Goal: Task Accomplishment & Management: Use online tool/utility

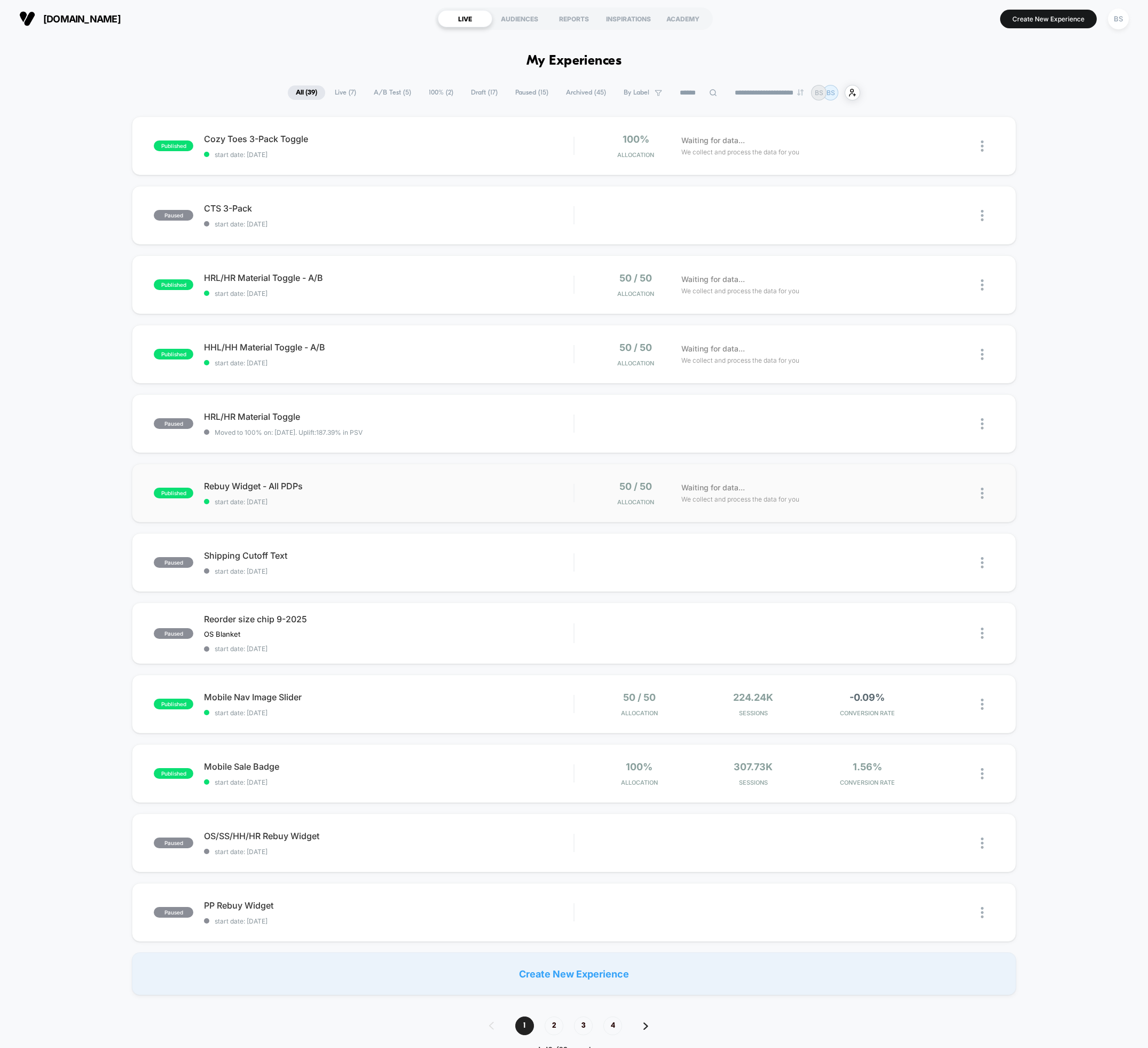
click at [982, 494] on img at bounding box center [982, 493] width 3 height 11
click at [923, 506] on div "Preview Link" at bounding box center [927, 505] width 96 height 24
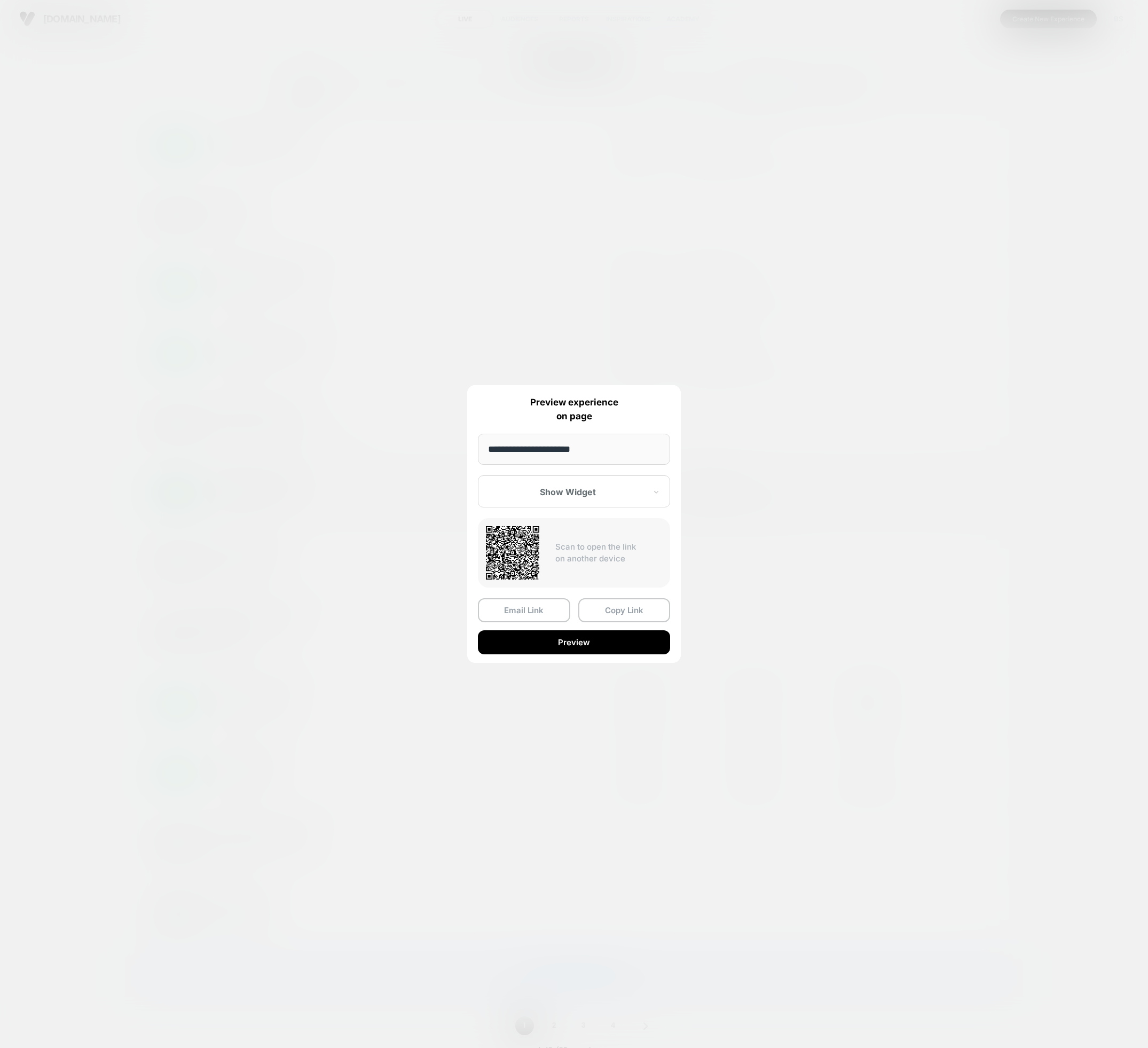
click at [335, 499] on div at bounding box center [574, 524] width 1148 height 1048
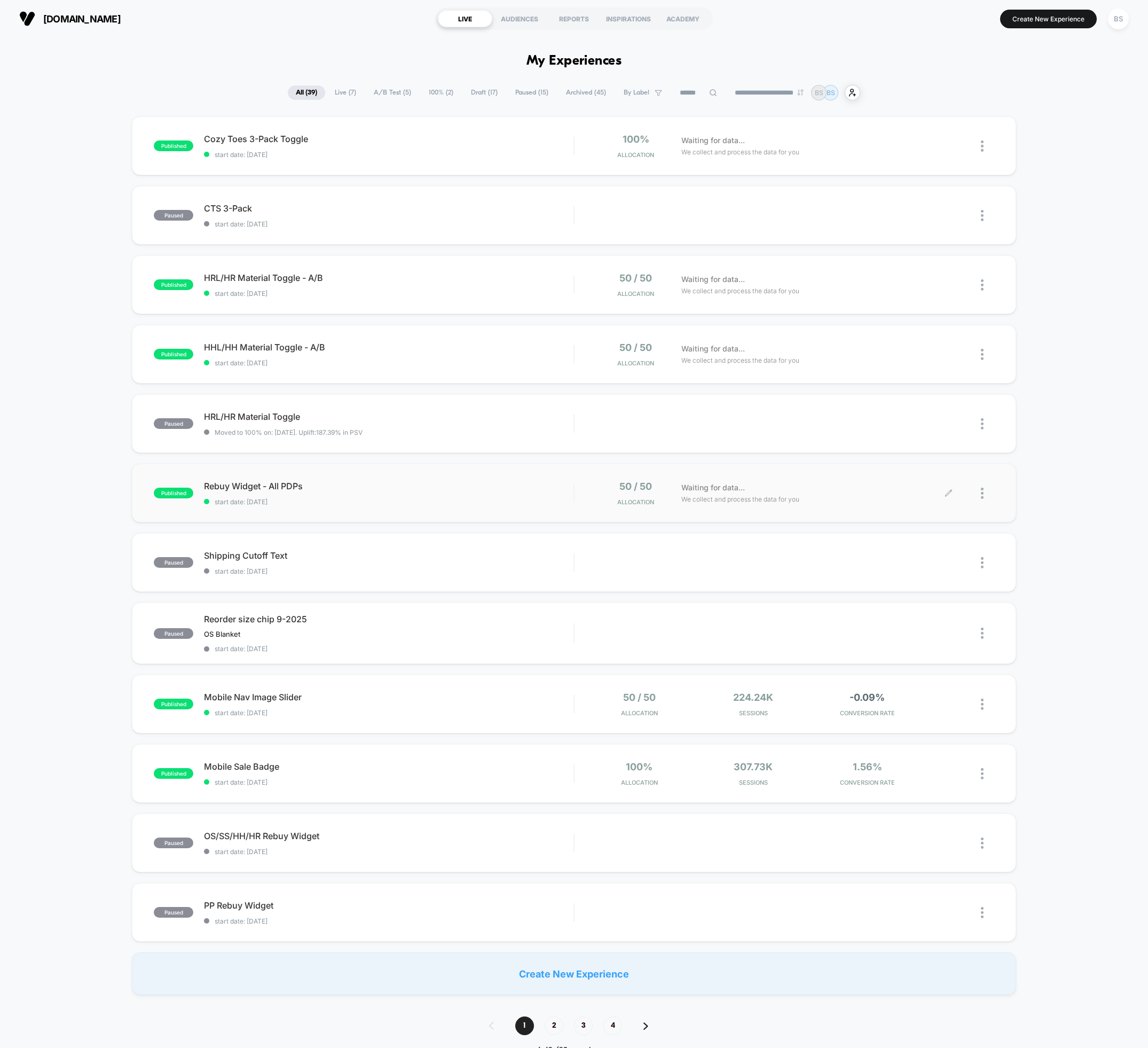
click at [394, 86] on span "A/B Test ( 5 )" at bounding box center [393, 92] width 54 height 15
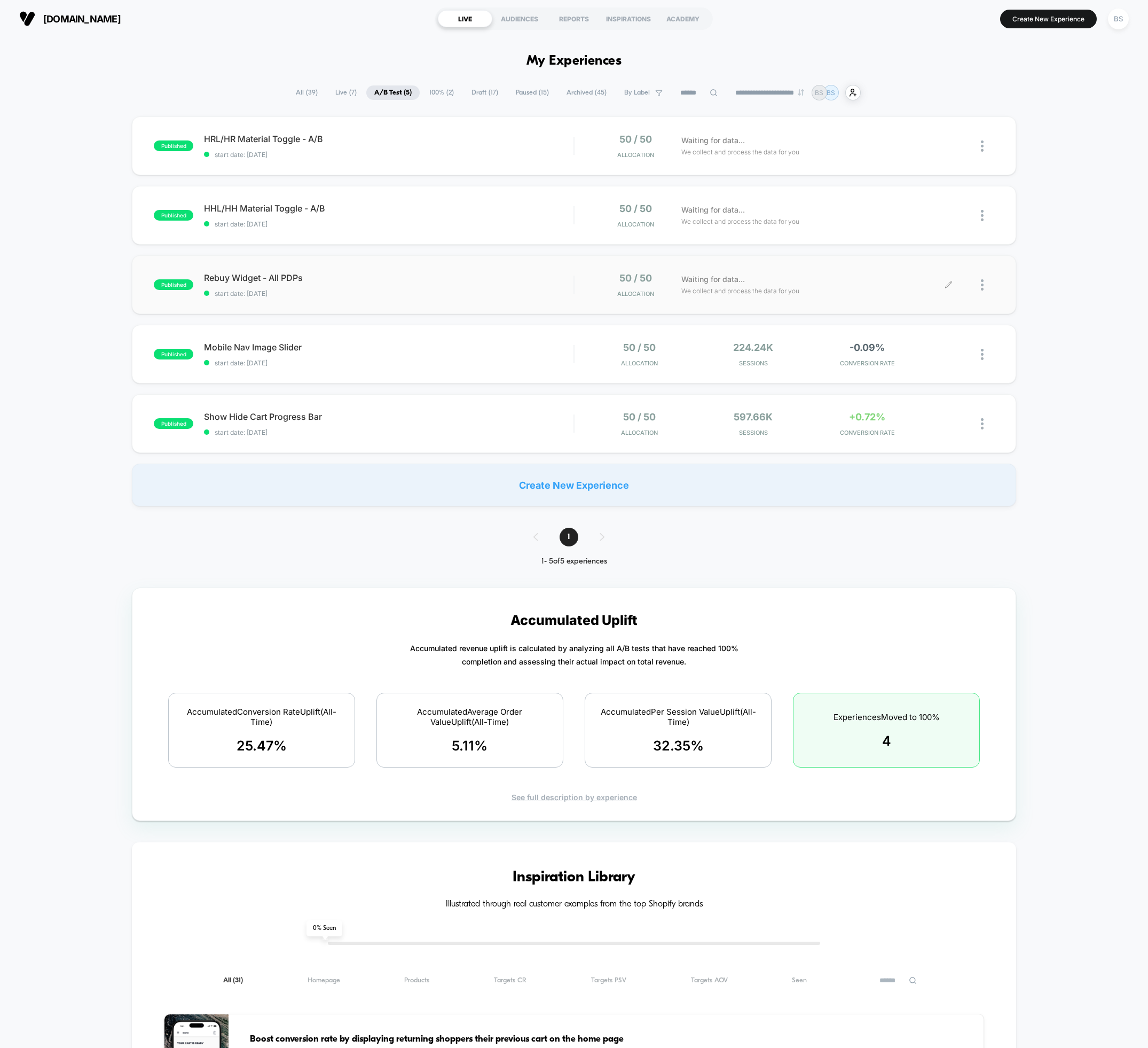
click at [991, 284] on div at bounding box center [987, 284] width 13 height 25
click at [922, 248] on div "Duplicate" at bounding box center [927, 247] width 96 height 24
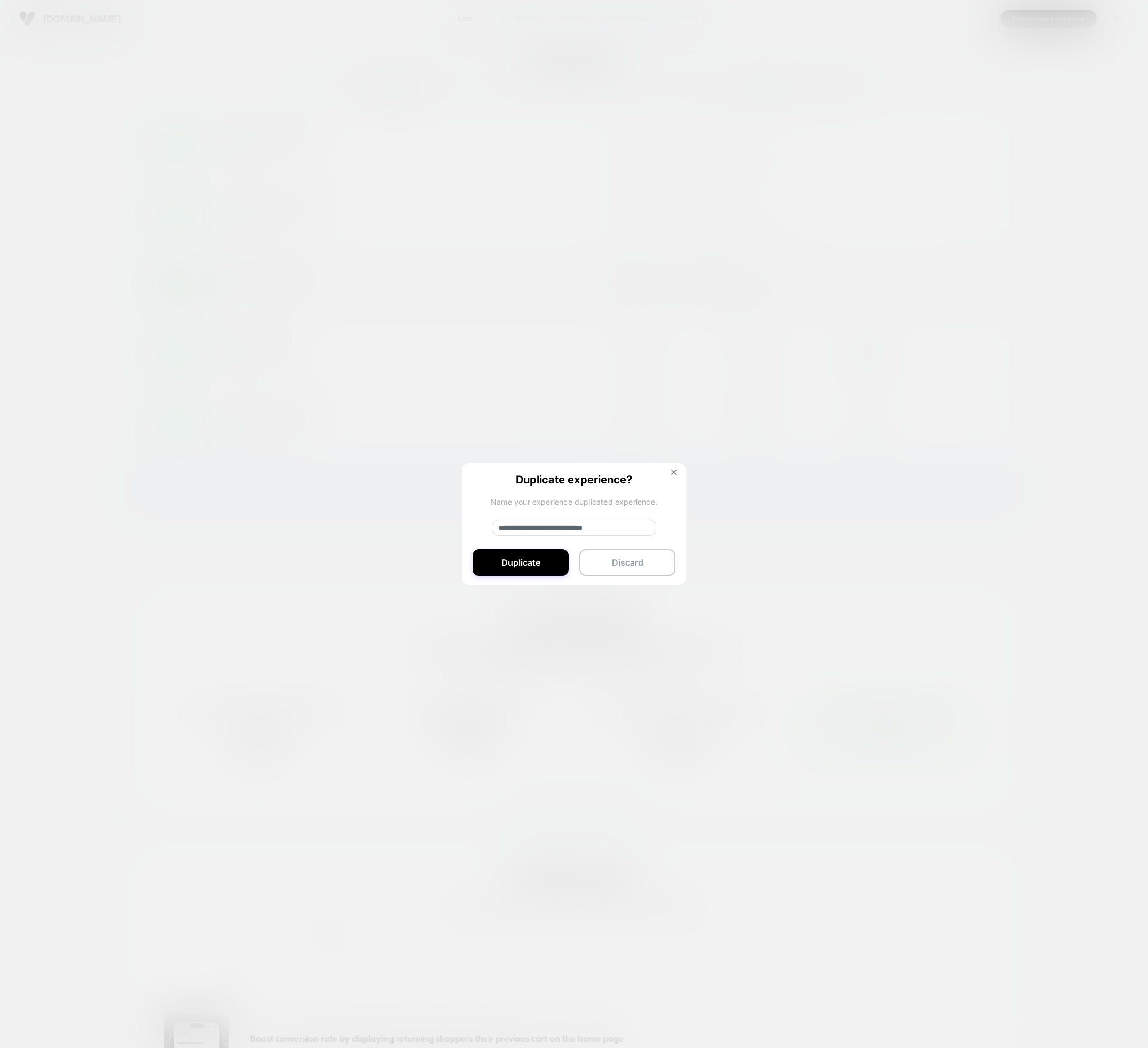
click at [560, 546] on div "**********" at bounding box center [574, 524] width 224 height 124
click at [537, 526] on input "**********" at bounding box center [574, 528] width 163 height 16
drag, startPoint x: 534, startPoint y: 527, endPoint x: 473, endPoint y: 527, distance: 61.0
click at [473, 527] on div "**********" at bounding box center [574, 524] width 224 height 124
click at [622, 526] on input "**********" at bounding box center [574, 528] width 163 height 16
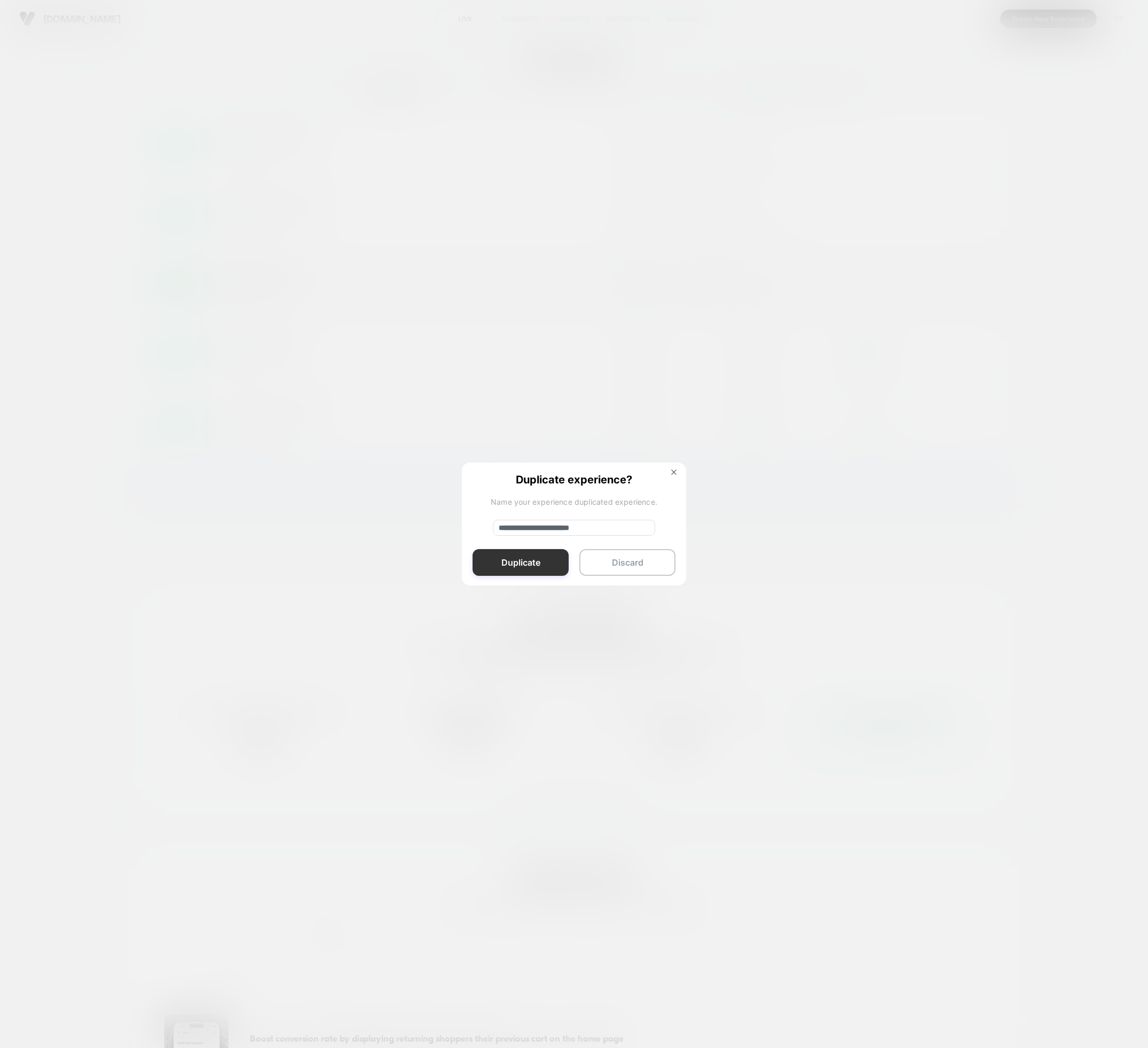
type input "**********"
click at [538, 565] on button "Duplicate" at bounding box center [520, 563] width 96 height 27
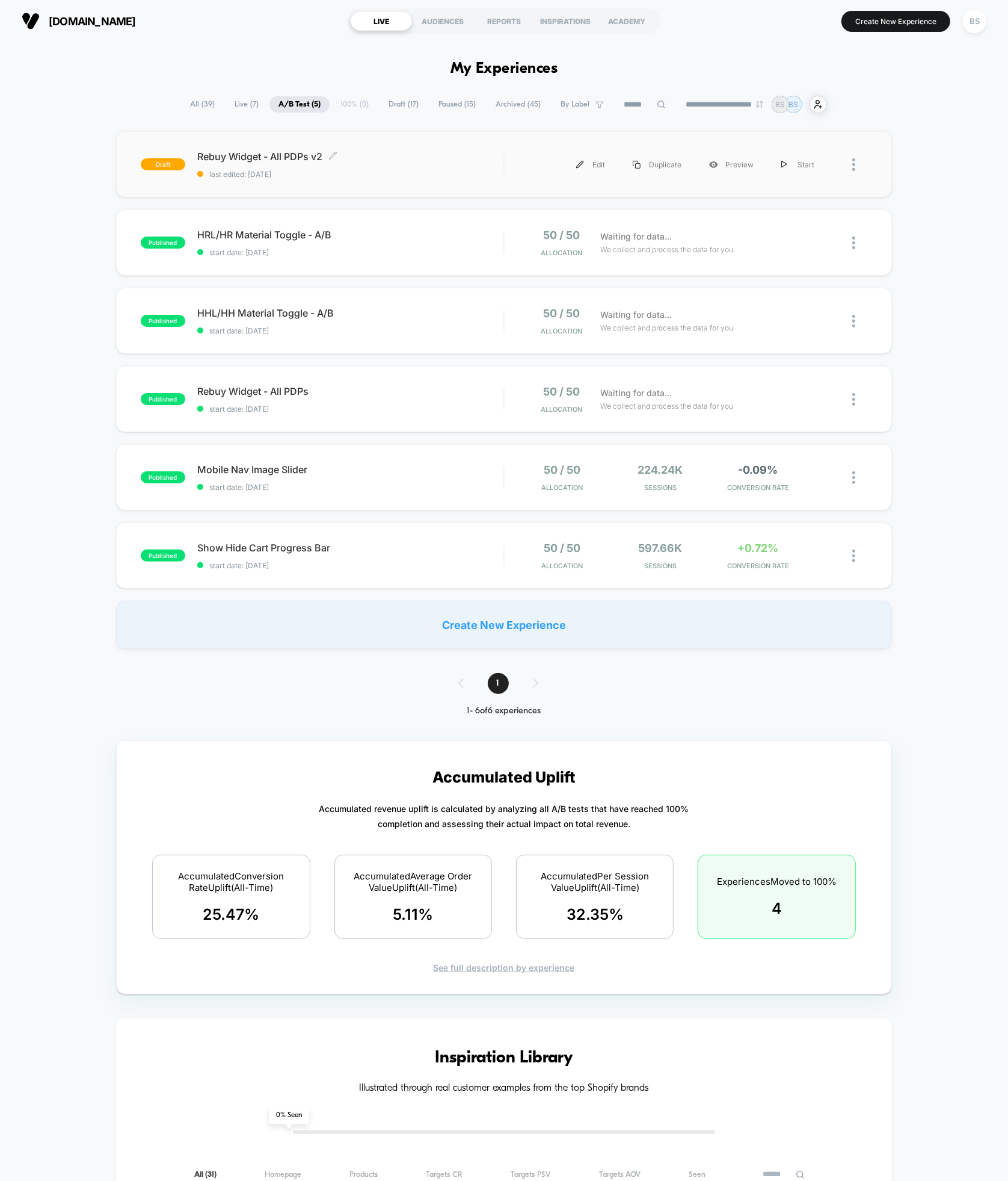
click at [328, 167] on div "Rebuy Widget - All PDPs v2 Click to edit experience details Click to edit exper…" at bounding box center [351, 164] width 307 height 28
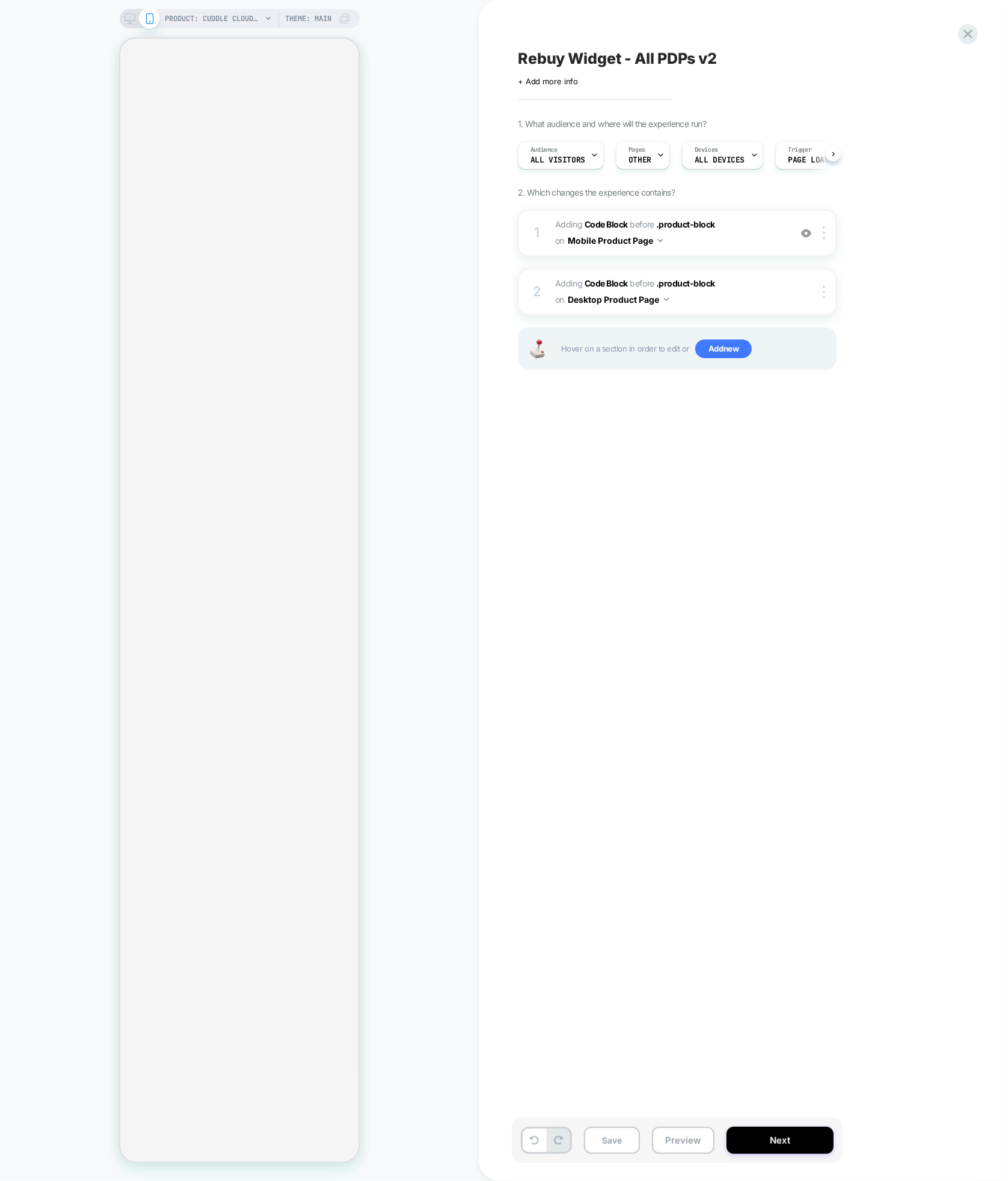
scroll to position [0, 1]
click at [652, 152] on div "Pages OTHER" at bounding box center [639, 155] width 47 height 27
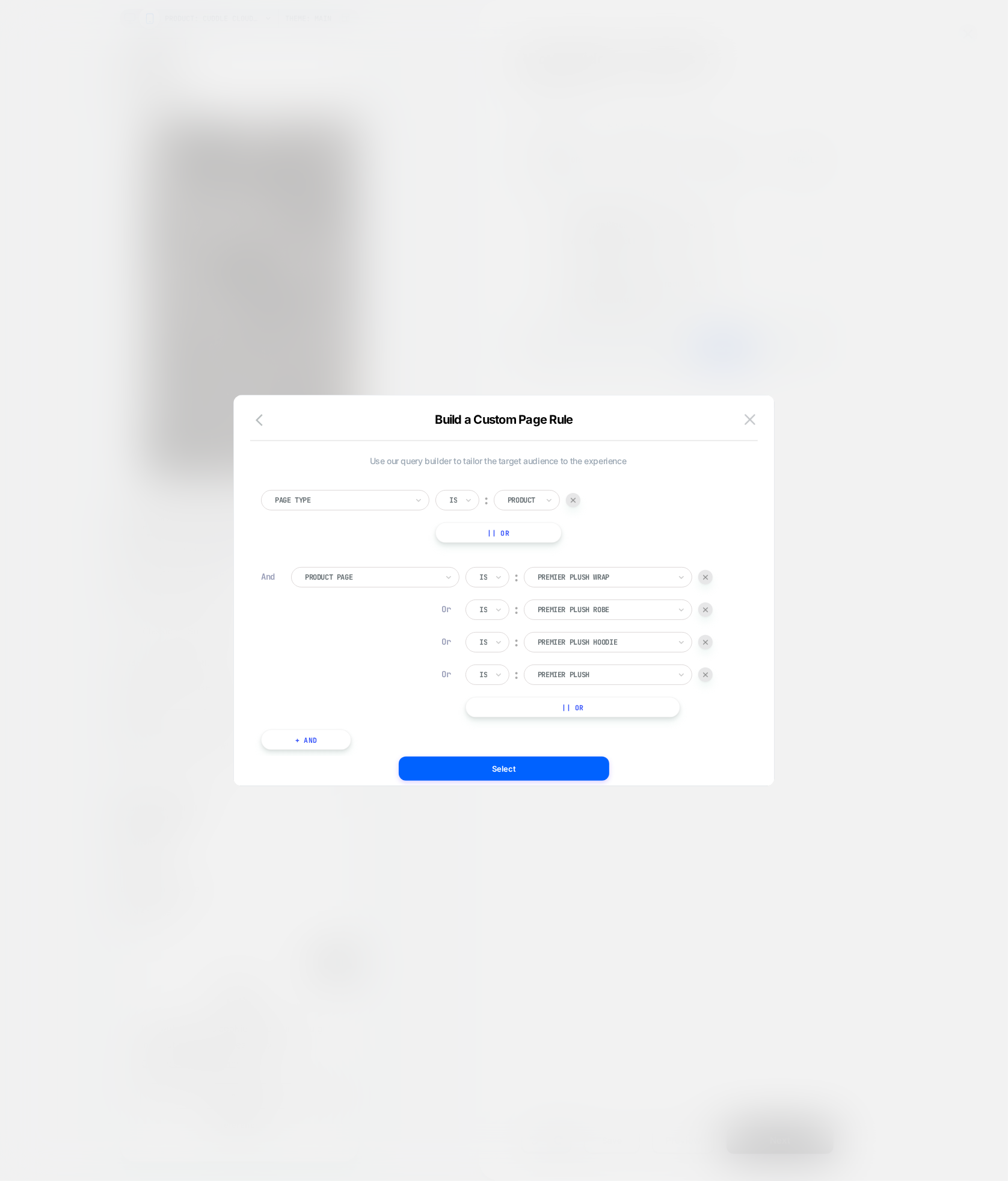
scroll to position [0, 219]
click at [711, 576] on div at bounding box center [706, 577] width 14 height 14
click at [708, 576] on div at bounding box center [706, 577] width 14 height 14
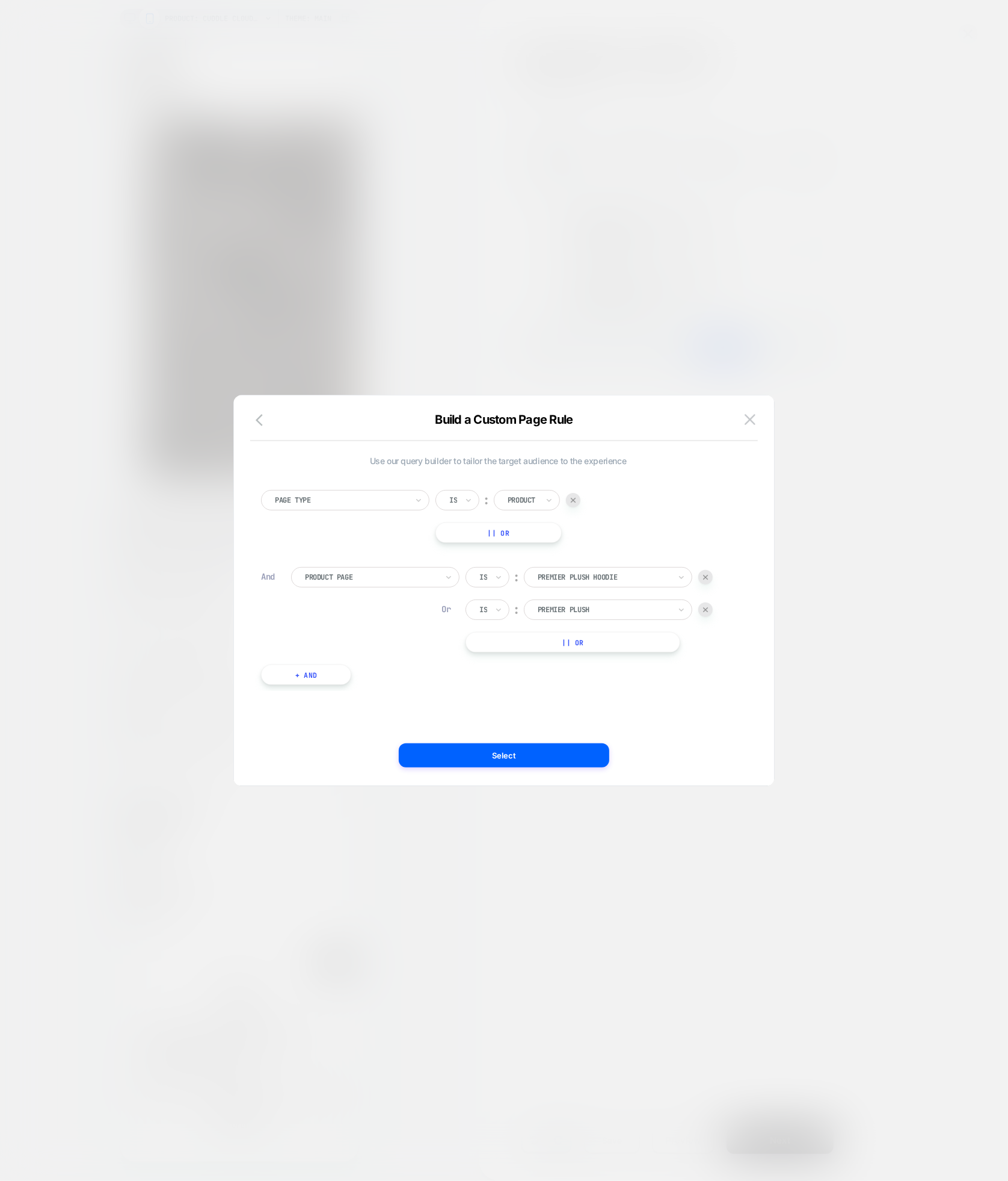
click at [708, 576] on div at bounding box center [706, 577] width 14 height 14
click at [479, 584] on div "Is" at bounding box center [487, 577] width 44 height 20
click at [404, 579] on div at bounding box center [371, 576] width 132 height 11
drag, startPoint x: 371, startPoint y: 735, endPoint x: 382, endPoint y: 727, distance: 13.6
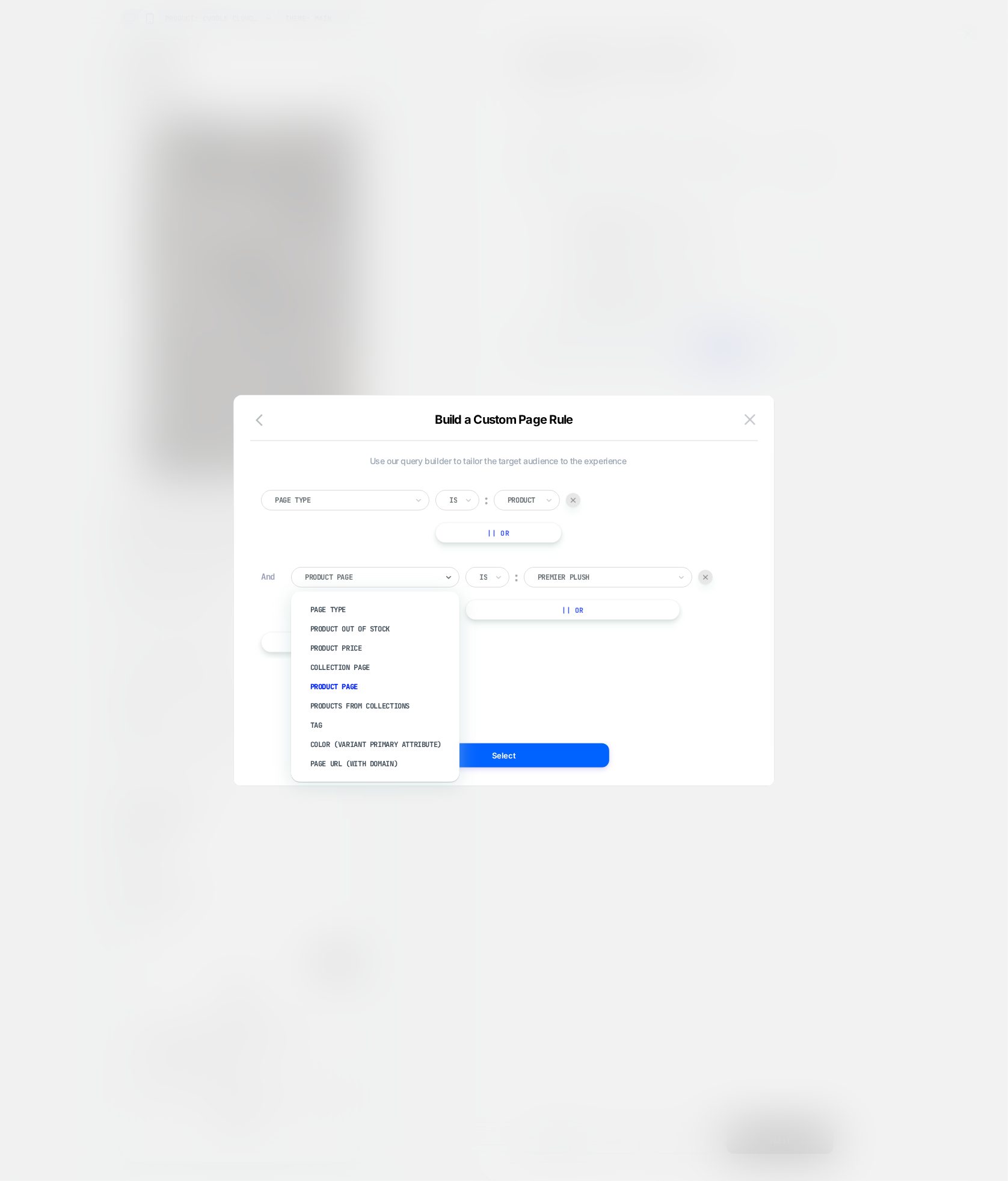
click at [371, 735] on div "Tag" at bounding box center [382, 725] width 157 height 19
drag, startPoint x: 502, startPoint y: 574, endPoint x: 501, endPoint y: 587, distance: 13.0
click at [502, 574] on icon at bounding box center [499, 577] width 9 height 12
click at [505, 628] on div "Is not" at bounding box center [517, 629] width 78 height 19
click at [593, 574] on div at bounding box center [614, 576] width 123 height 11
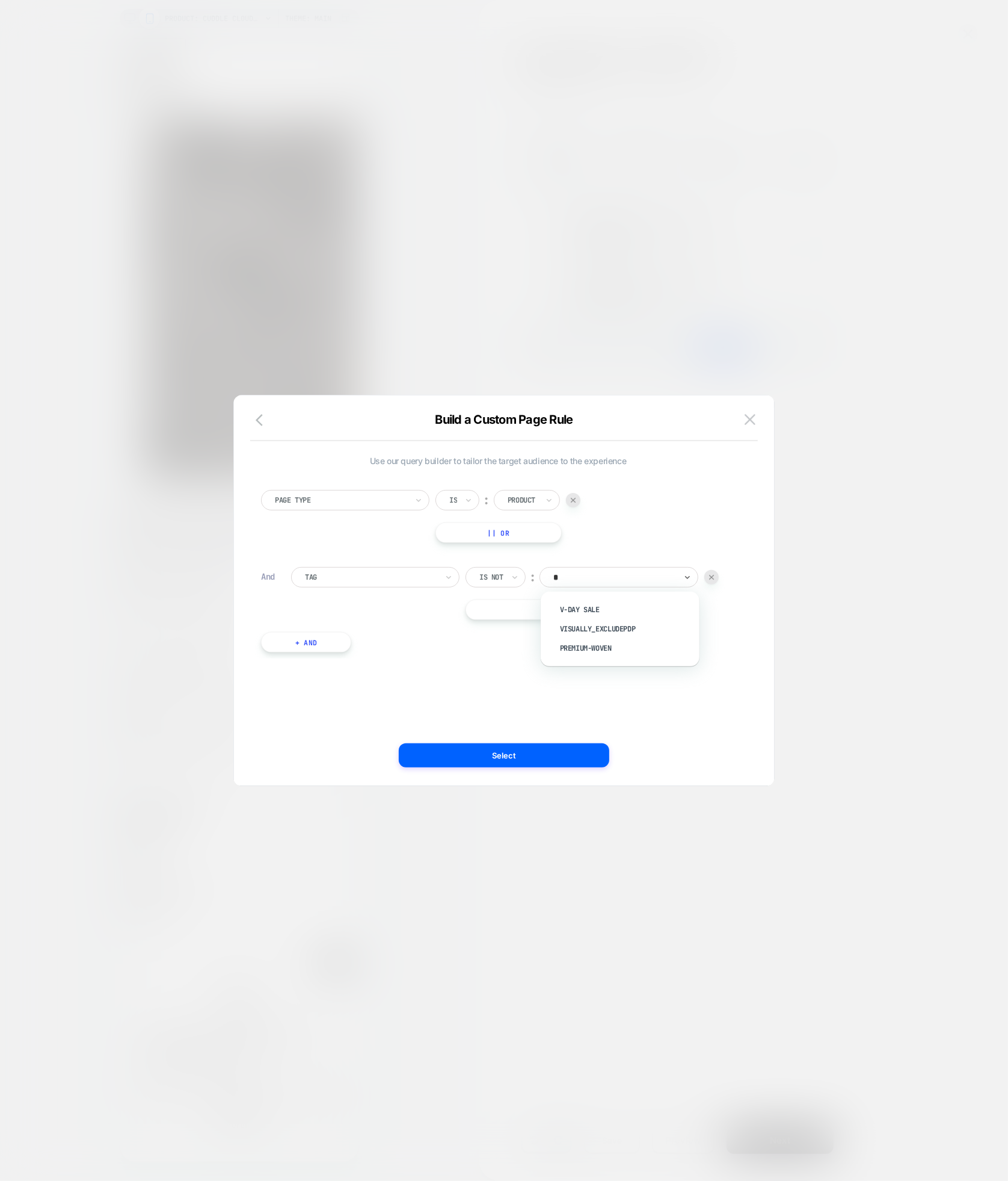
scroll to position [0, 0]
type input "**"
click at [601, 619] on div "Visually_ExcludePDP" at bounding box center [626, 610] width 147 height 19
click at [550, 766] on button "Select" at bounding box center [504, 755] width 211 height 24
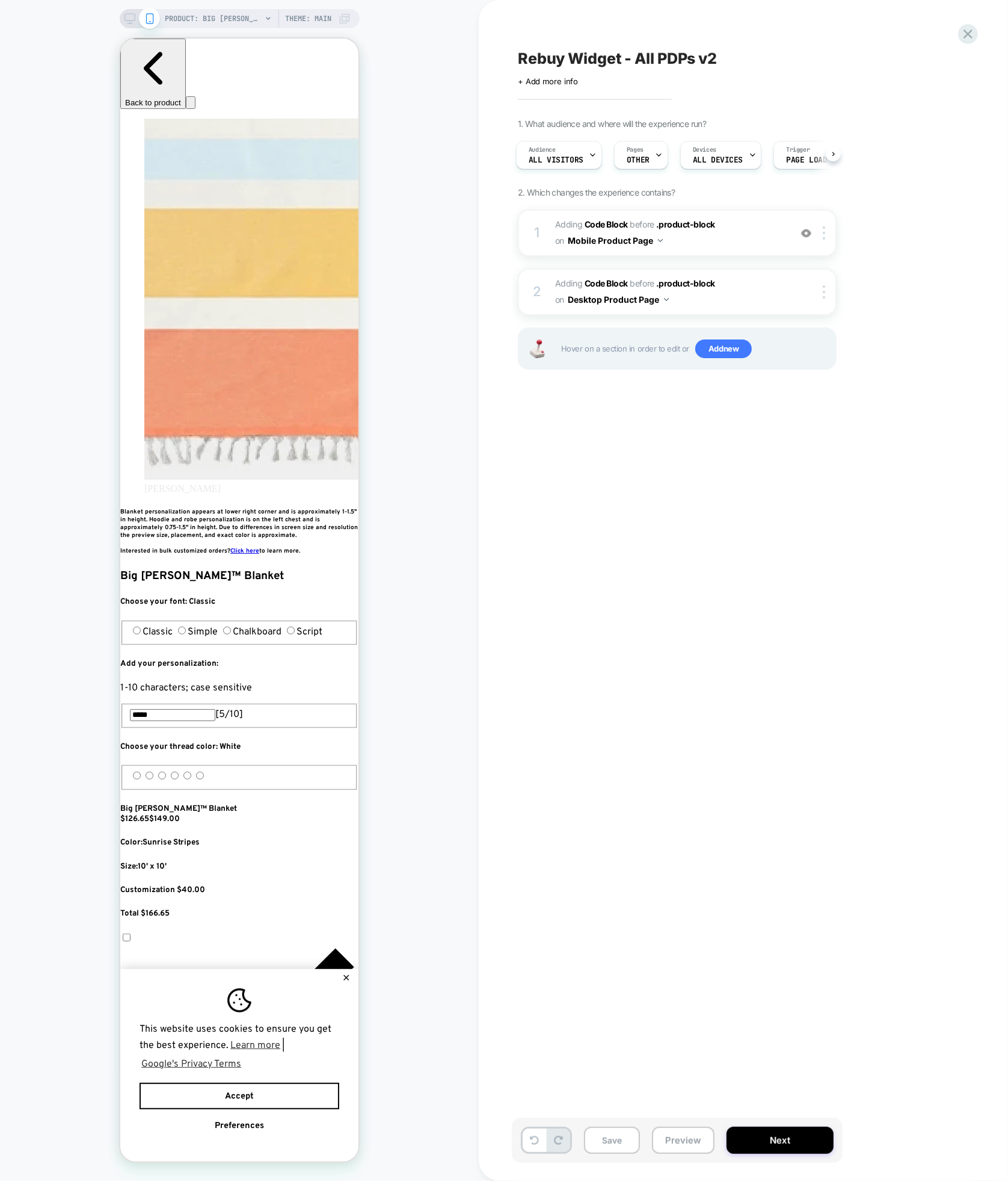
scroll to position [0, 438]
click at [656, 160] on div at bounding box center [659, 155] width 8 height 27
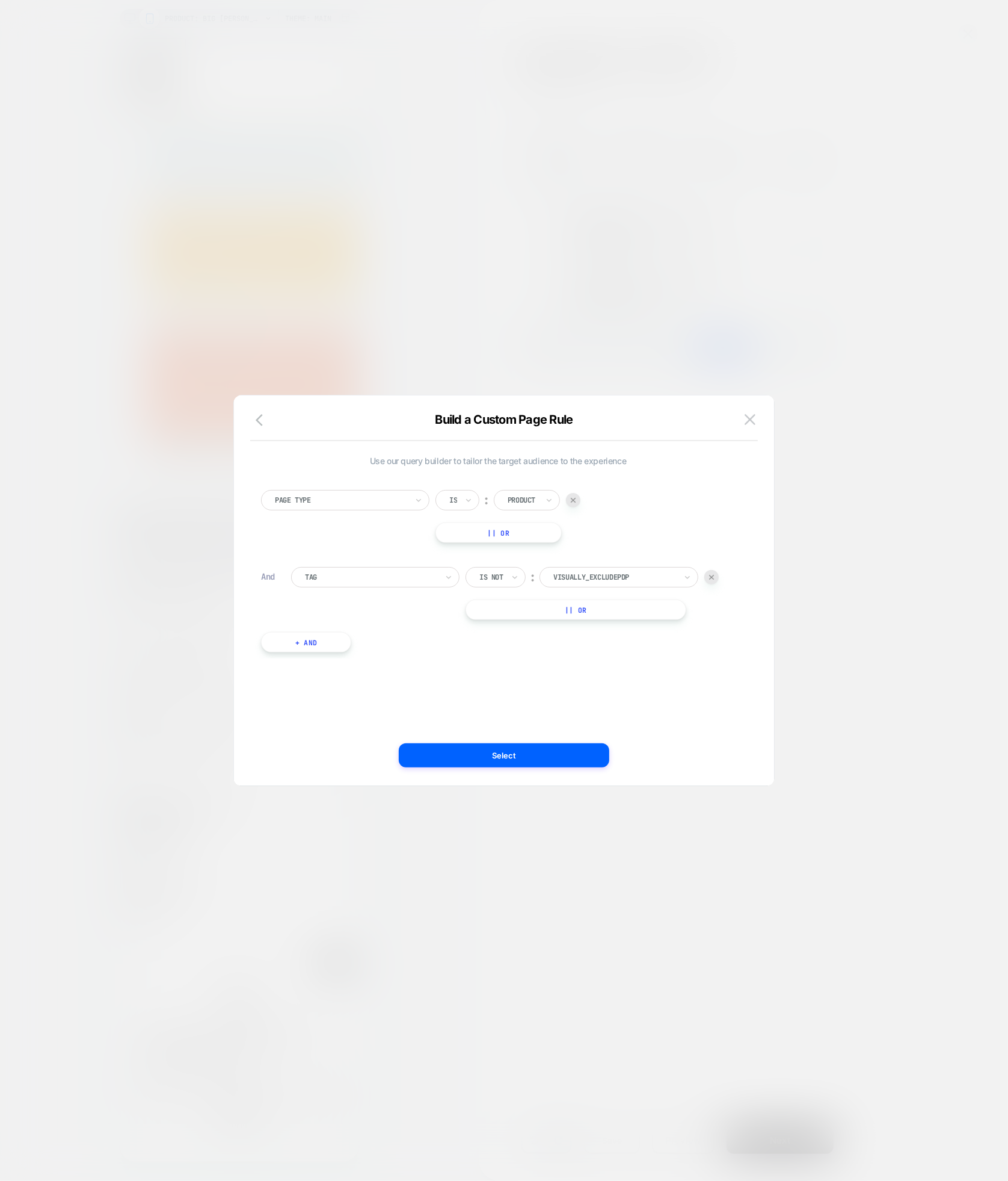
scroll to position [0, 657]
click at [752, 416] on img at bounding box center [750, 419] width 11 height 10
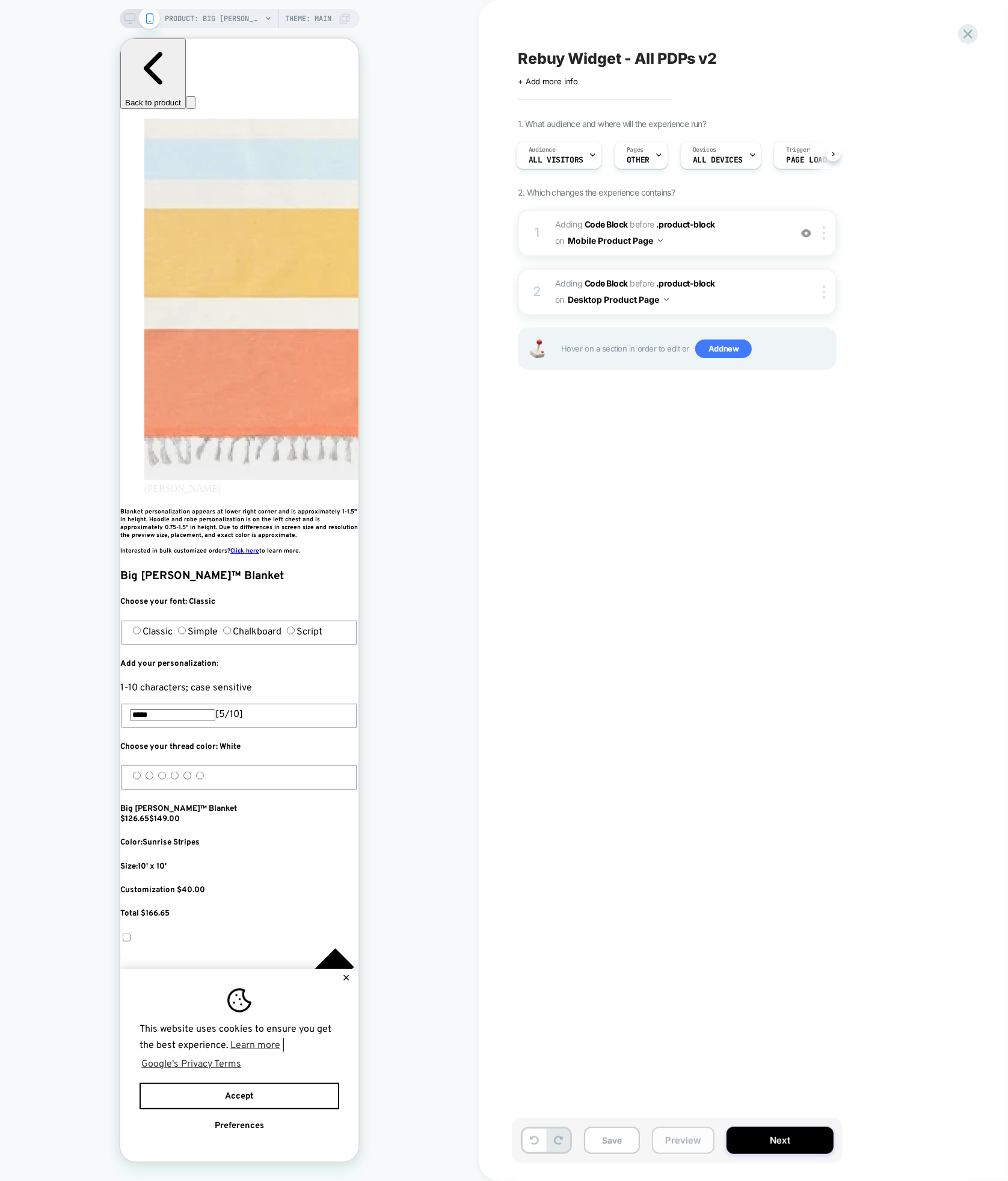
click at [680, 1146] on button "Preview" at bounding box center [683, 1140] width 63 height 27
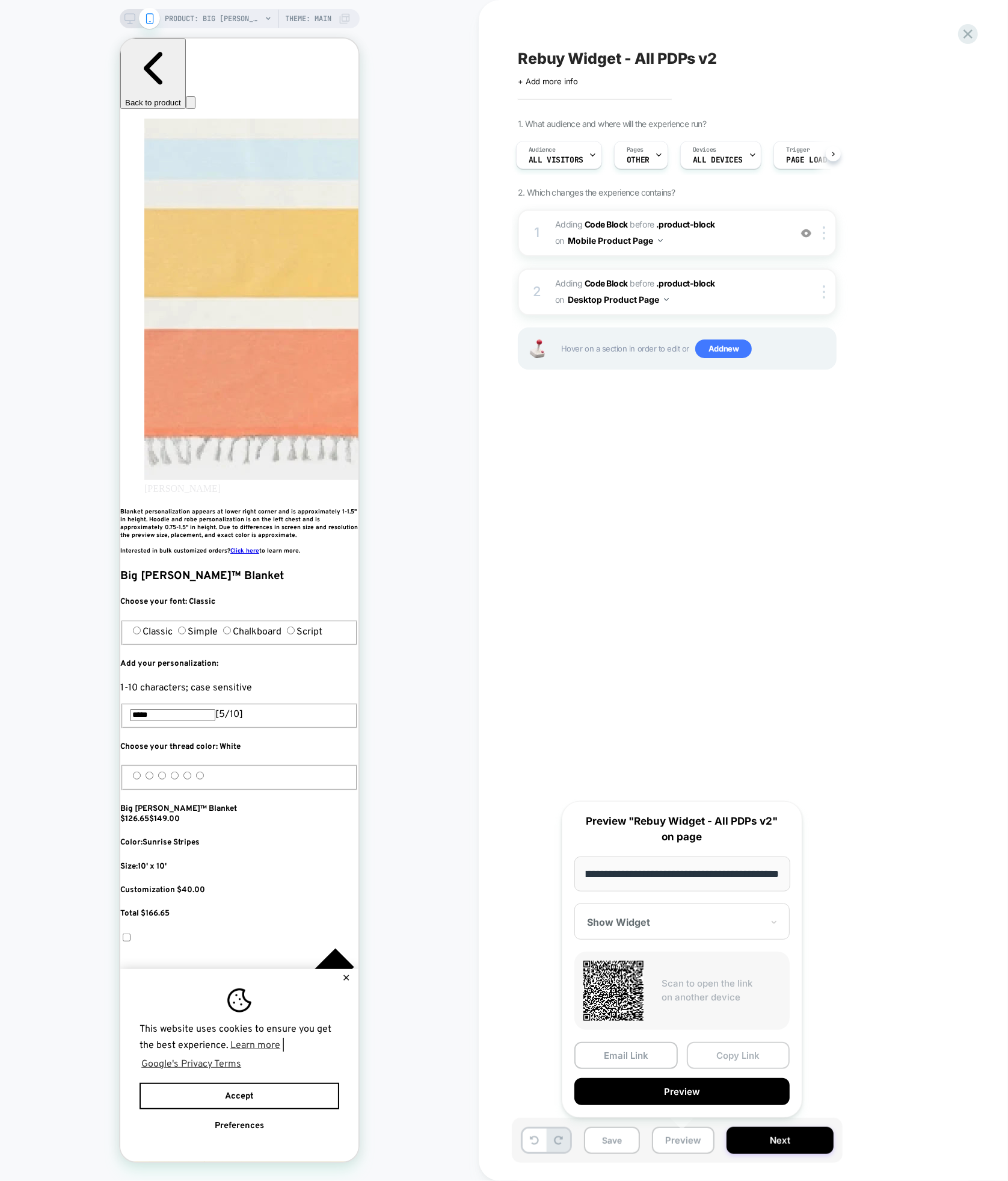
scroll to position [0, 219]
click at [841, 1105] on div "Rebuy Widget - All PDPs v2 Click to edit experience details + Add more info 1. …" at bounding box center [738, 590] width 451 height 1157
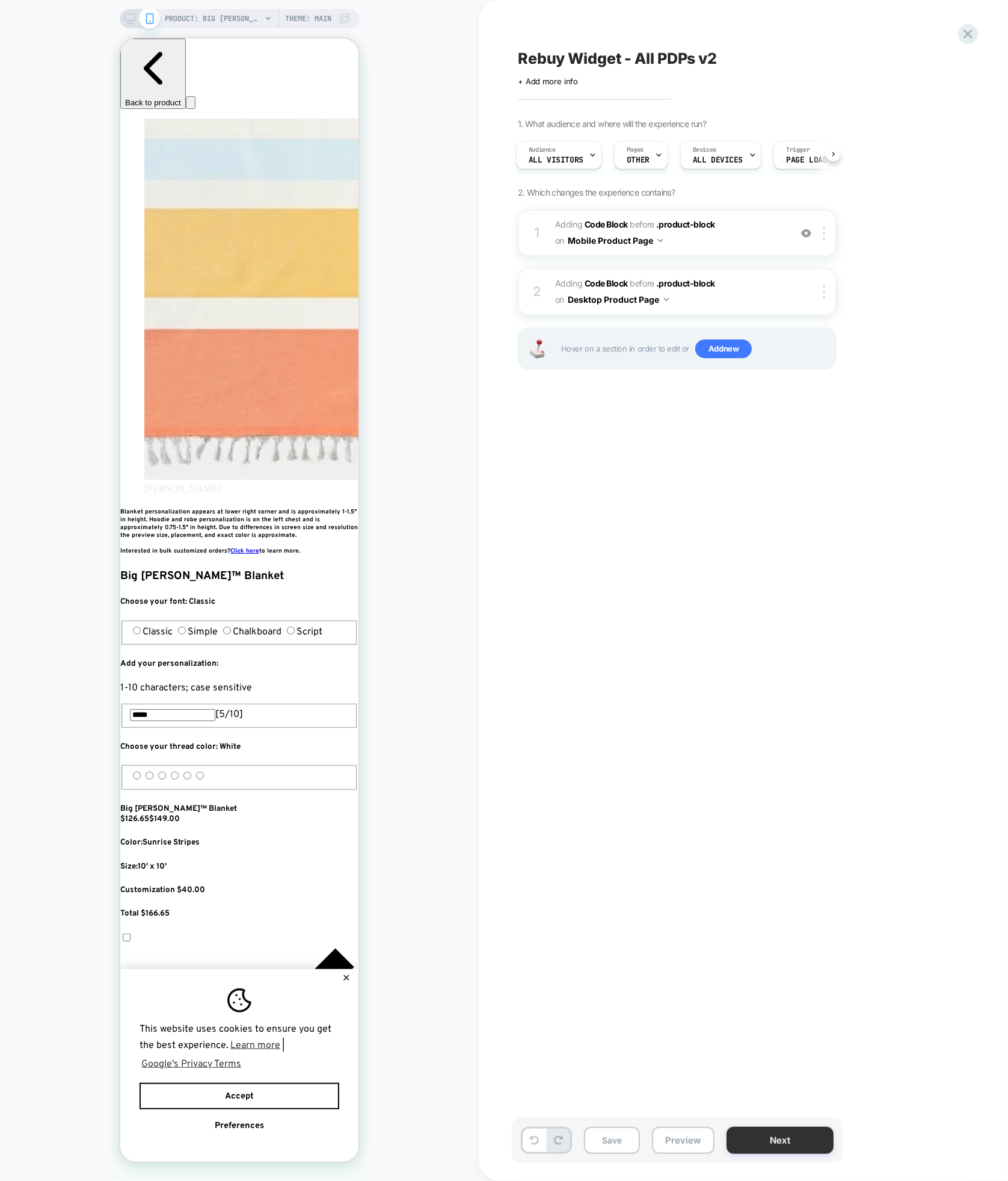
click at [791, 1141] on button "Next" at bounding box center [780, 1140] width 107 height 27
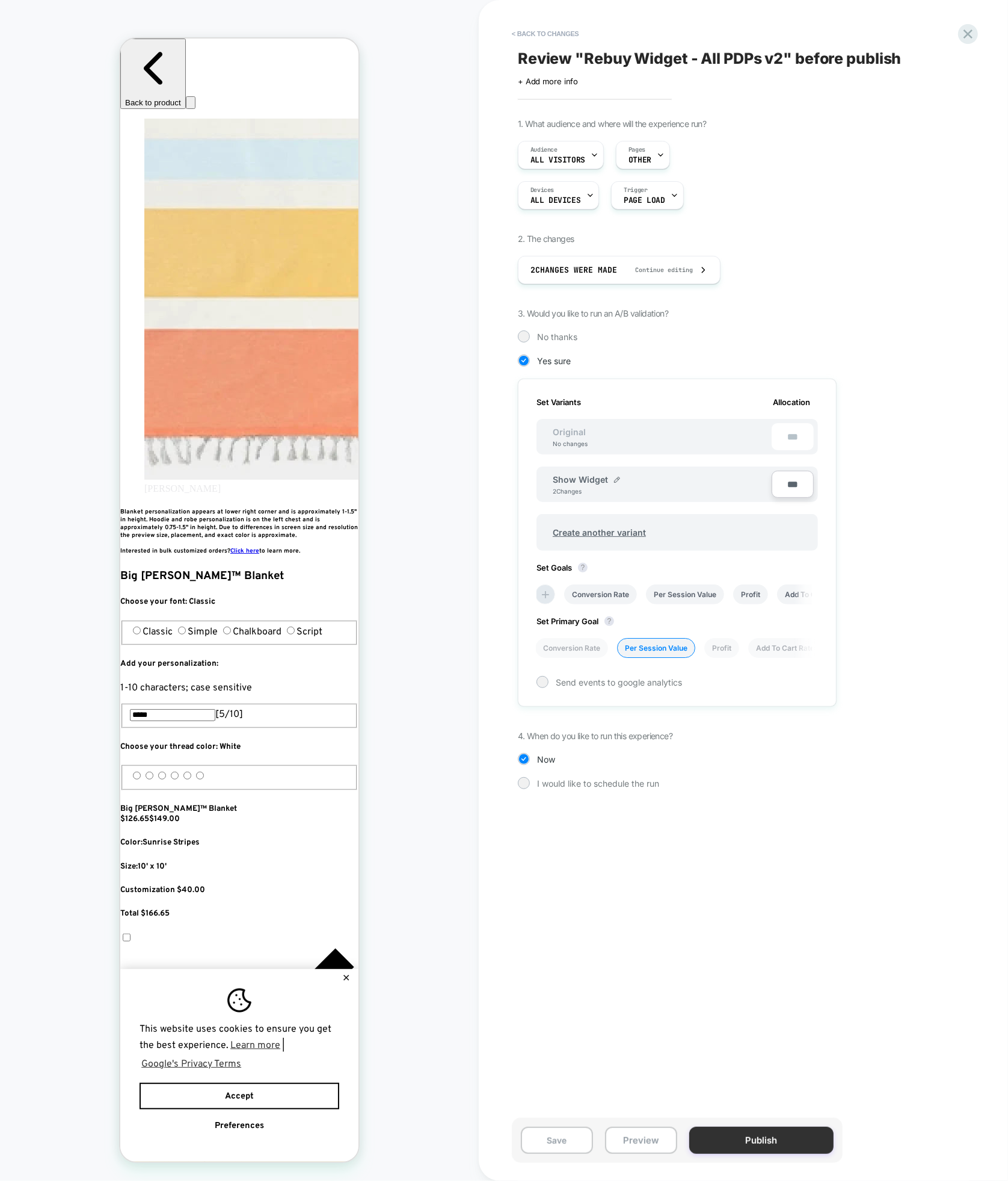
scroll to position [0, 438]
click at [765, 1146] on button "Publish" at bounding box center [762, 1140] width 144 height 27
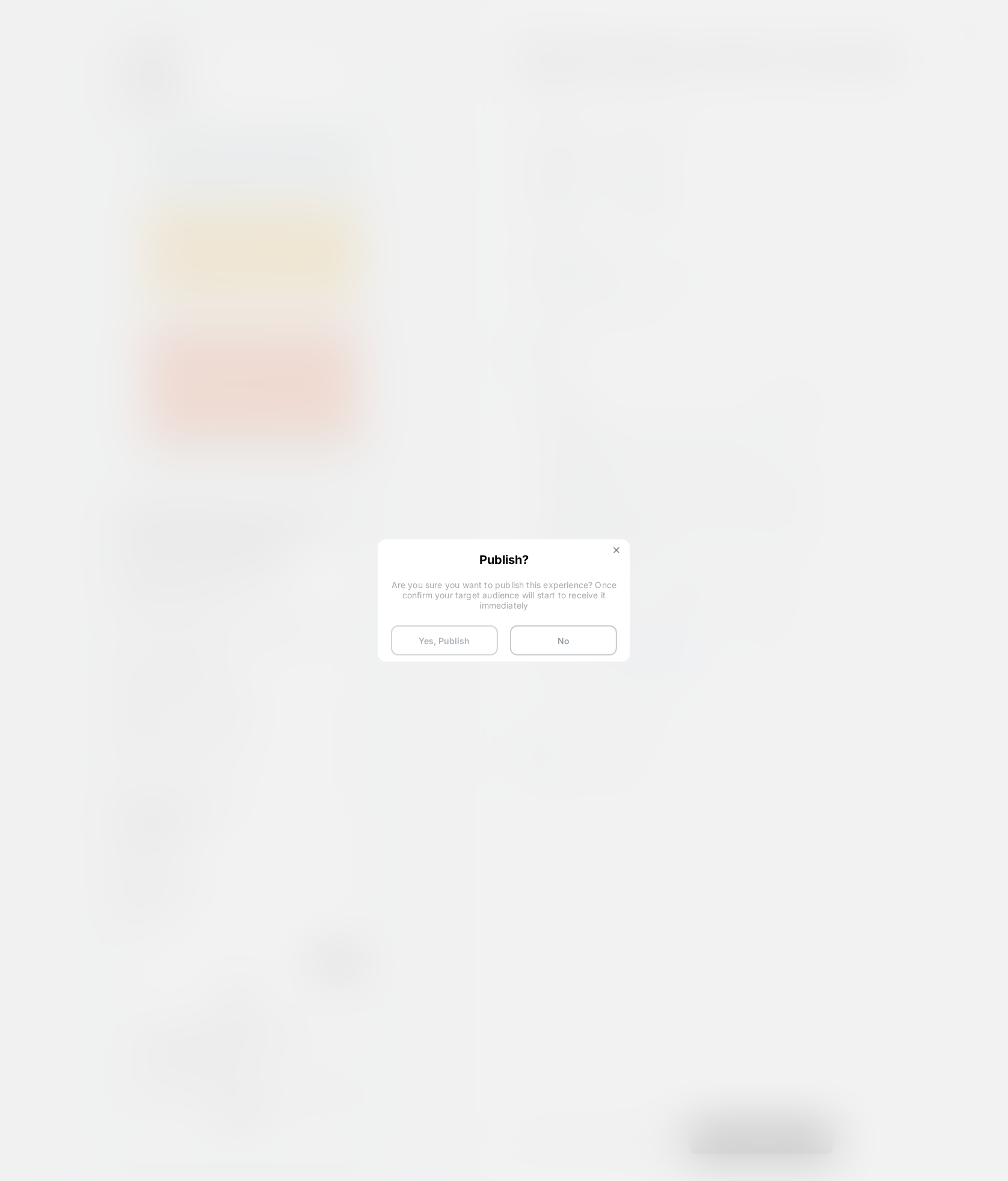
click at [464, 649] on button "Yes, Publish" at bounding box center [444, 640] width 107 height 30
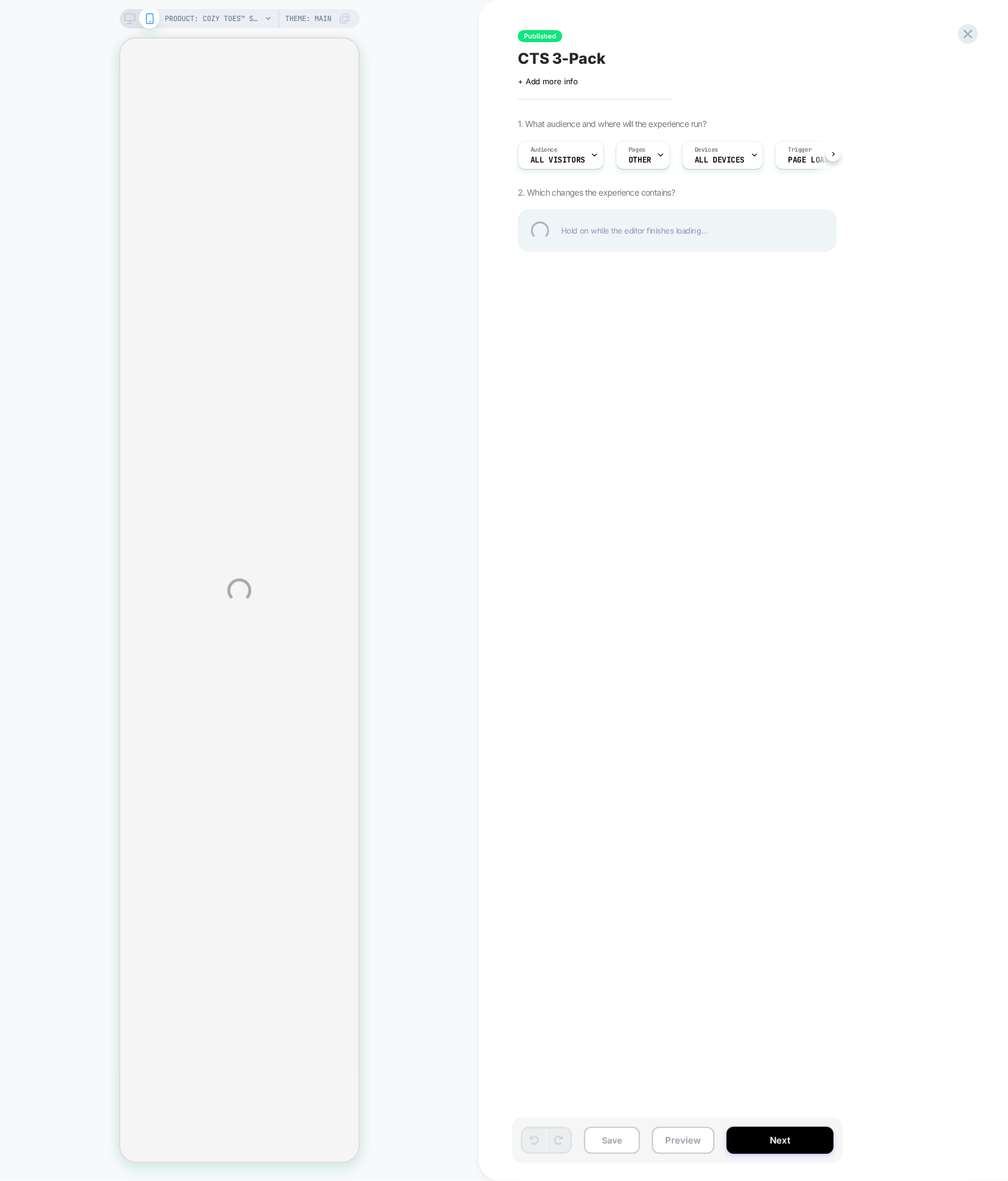
click at [135, 18] on div "PRODUCT: Cozy Toes™ Socks PRODUCT: Cozy Toes™ Socks Theme: MAIN Published CTS 3…" at bounding box center [504, 590] width 1008 height 1181
click at [974, 37] on div at bounding box center [968, 34] width 24 height 24
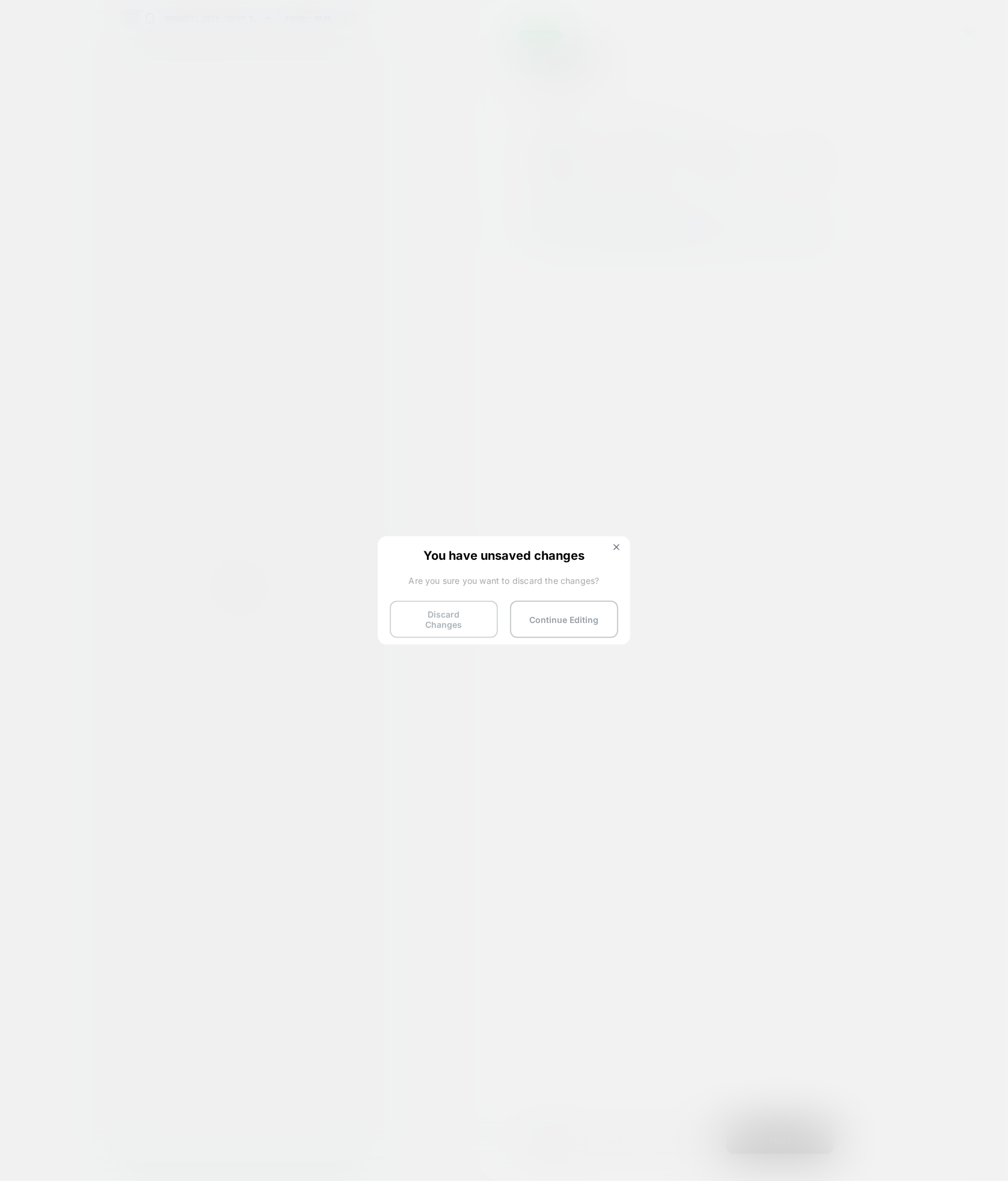
click at [469, 625] on button "Discard Changes" at bounding box center [444, 620] width 108 height 37
click at [471, 615] on button "Discard Changes" at bounding box center [444, 620] width 108 height 37
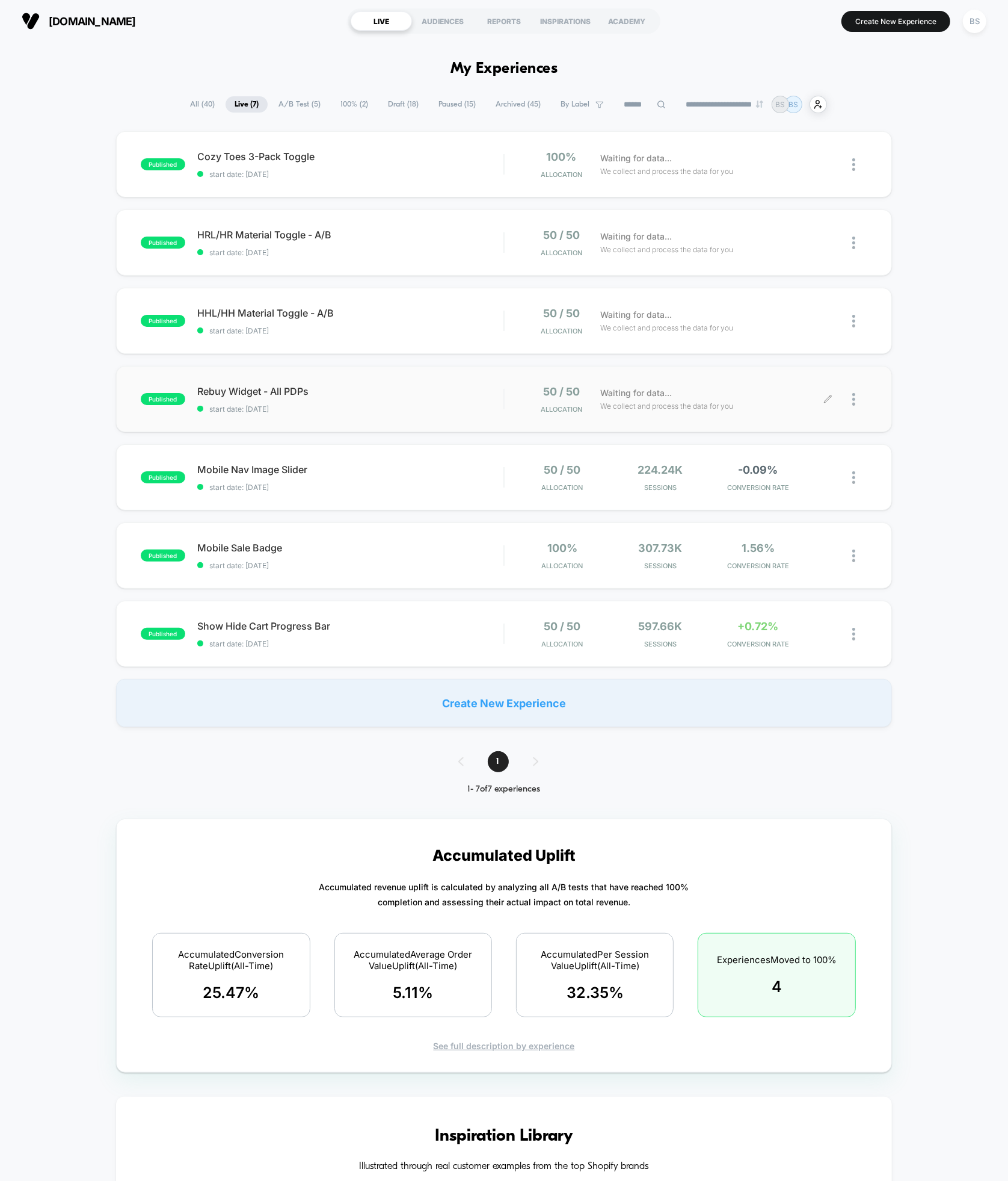
click at [859, 395] on div at bounding box center [860, 399] width 15 height 28
click at [795, 384] on div "Pause" at bounding box center [792, 385] width 108 height 27
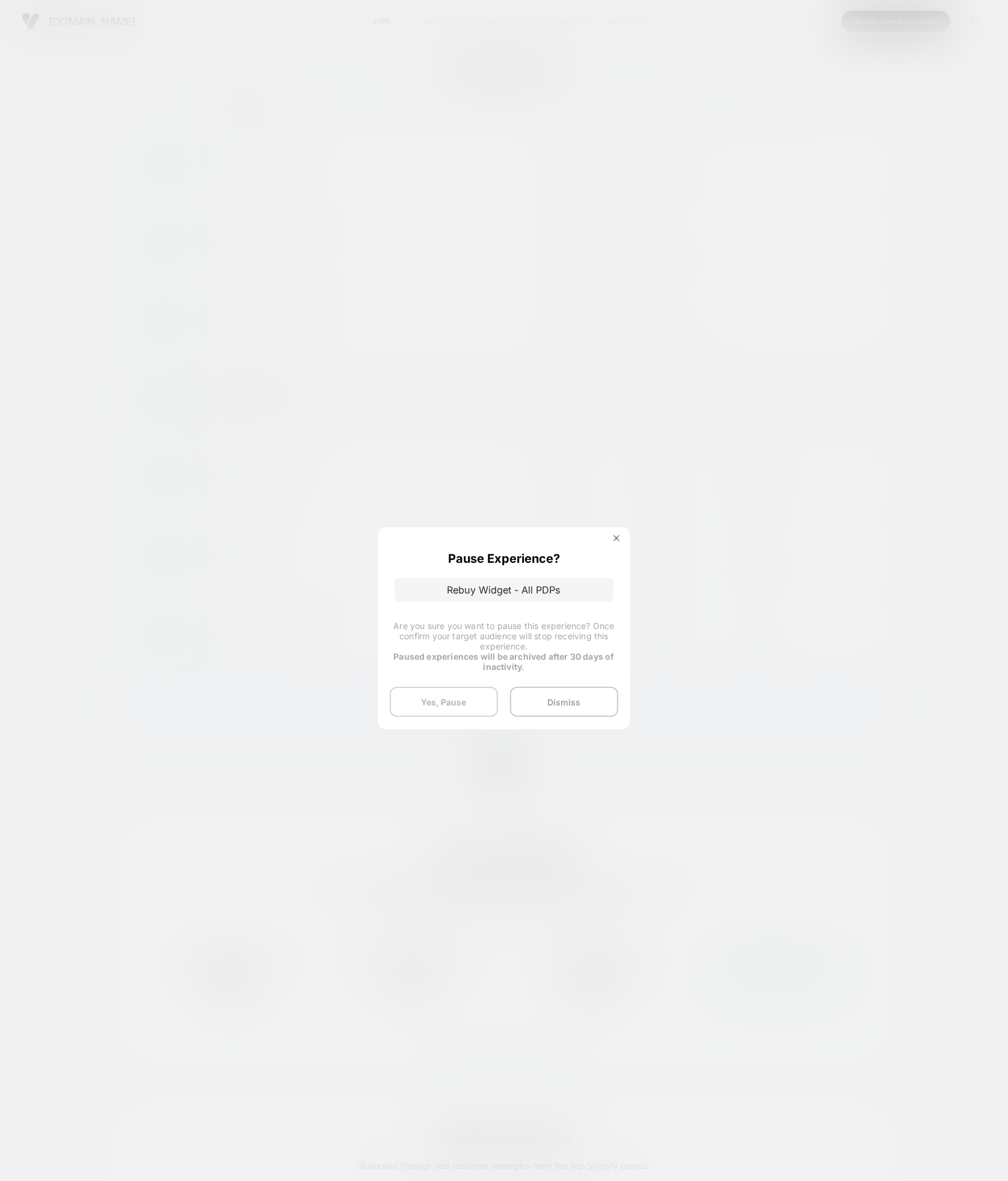
click at [467, 697] on button "Yes, Pause" at bounding box center [444, 702] width 108 height 30
